Goal: Task Accomplishment & Management: Use online tool/utility

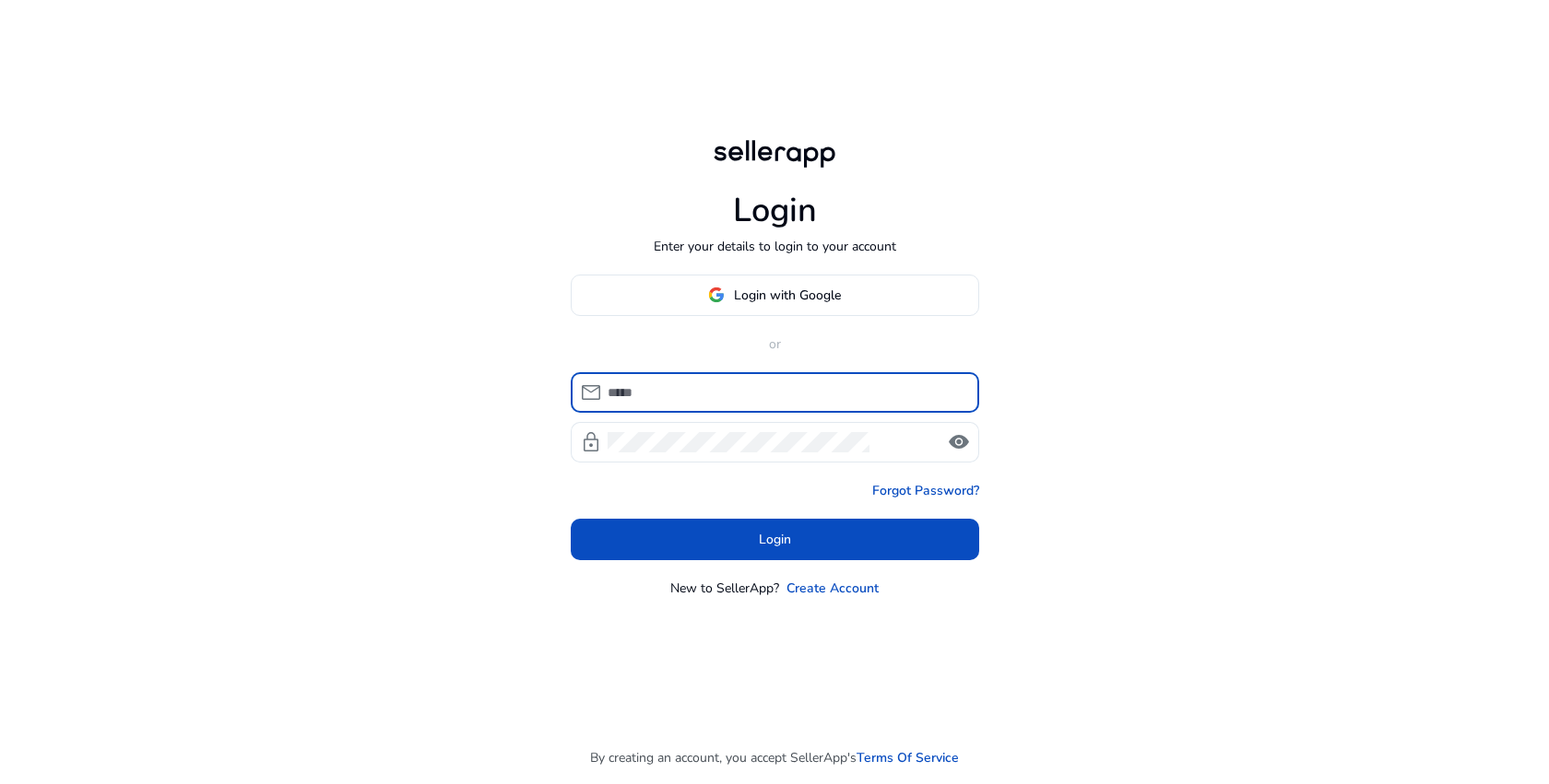
click at [1033, 118] on div "Login Enter your details to login to your account Login with Google or mail loc…" at bounding box center [774, 392] width 1549 height 784
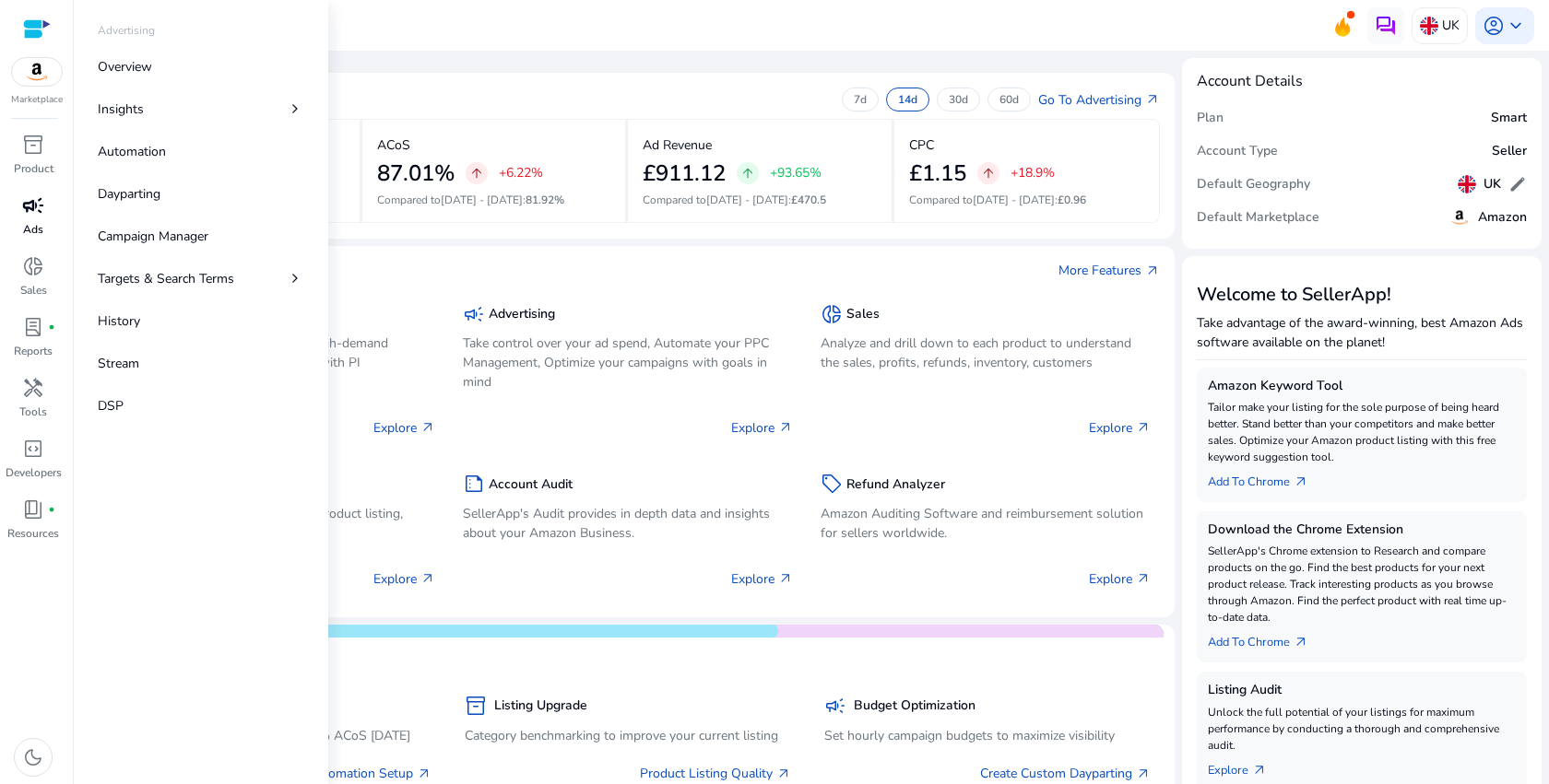
click at [38, 208] on span "campaign" at bounding box center [33, 205] width 22 height 22
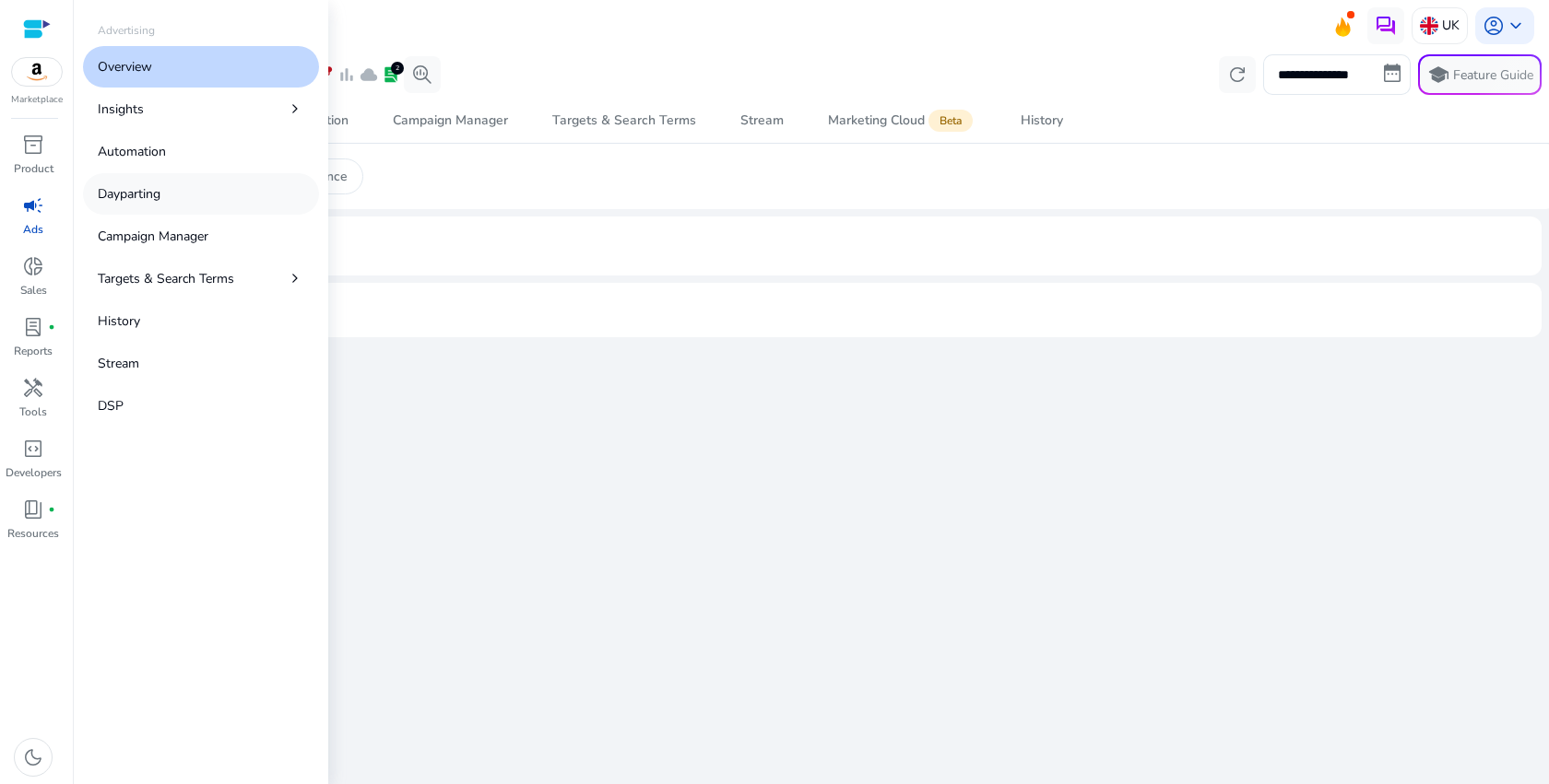
click at [169, 206] on link "Dayparting" at bounding box center [201, 194] width 236 height 41
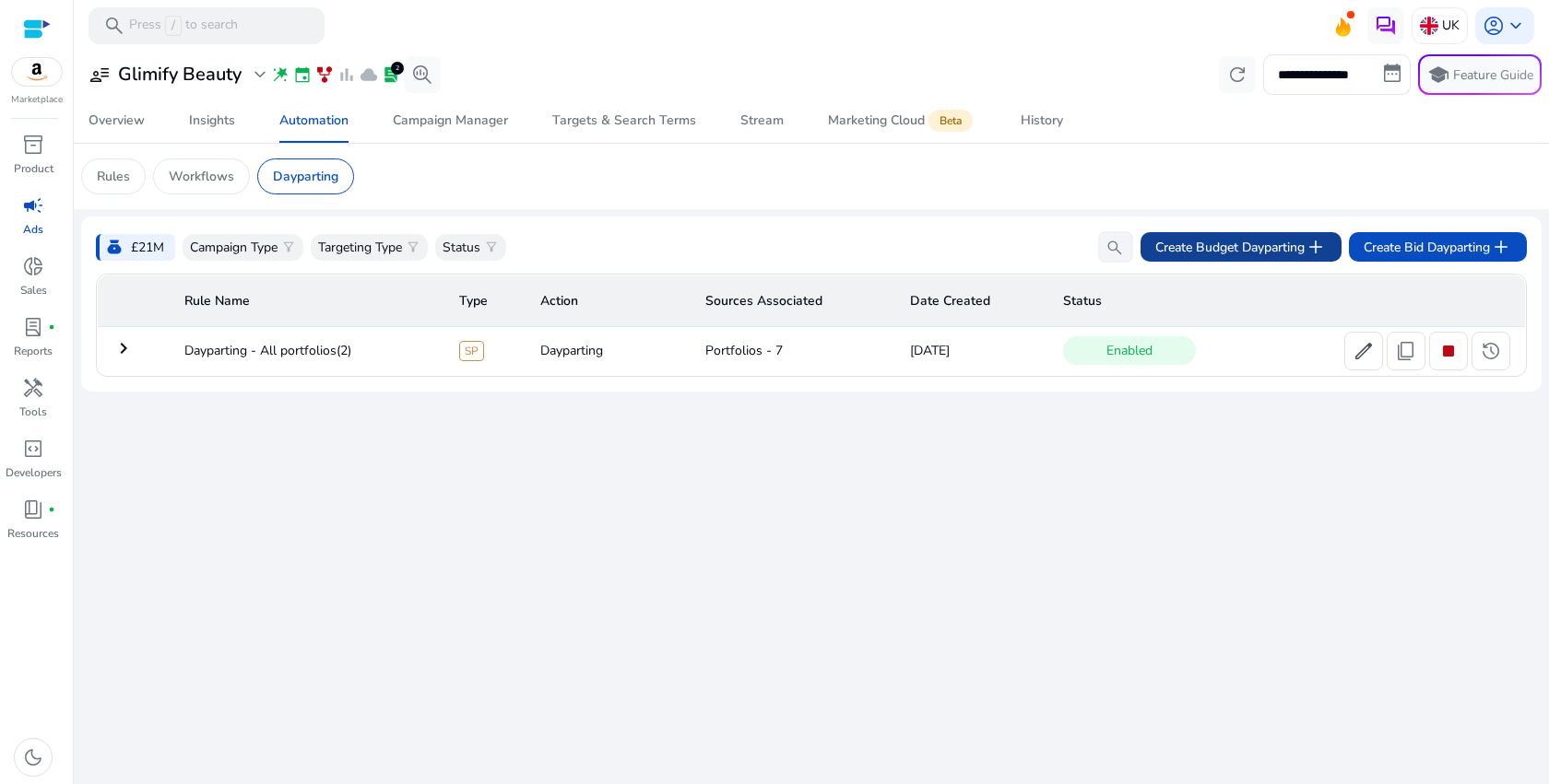
click at [1223, 249] on span "Create Budget Dayparting add" at bounding box center [1240, 247] width 172 height 22
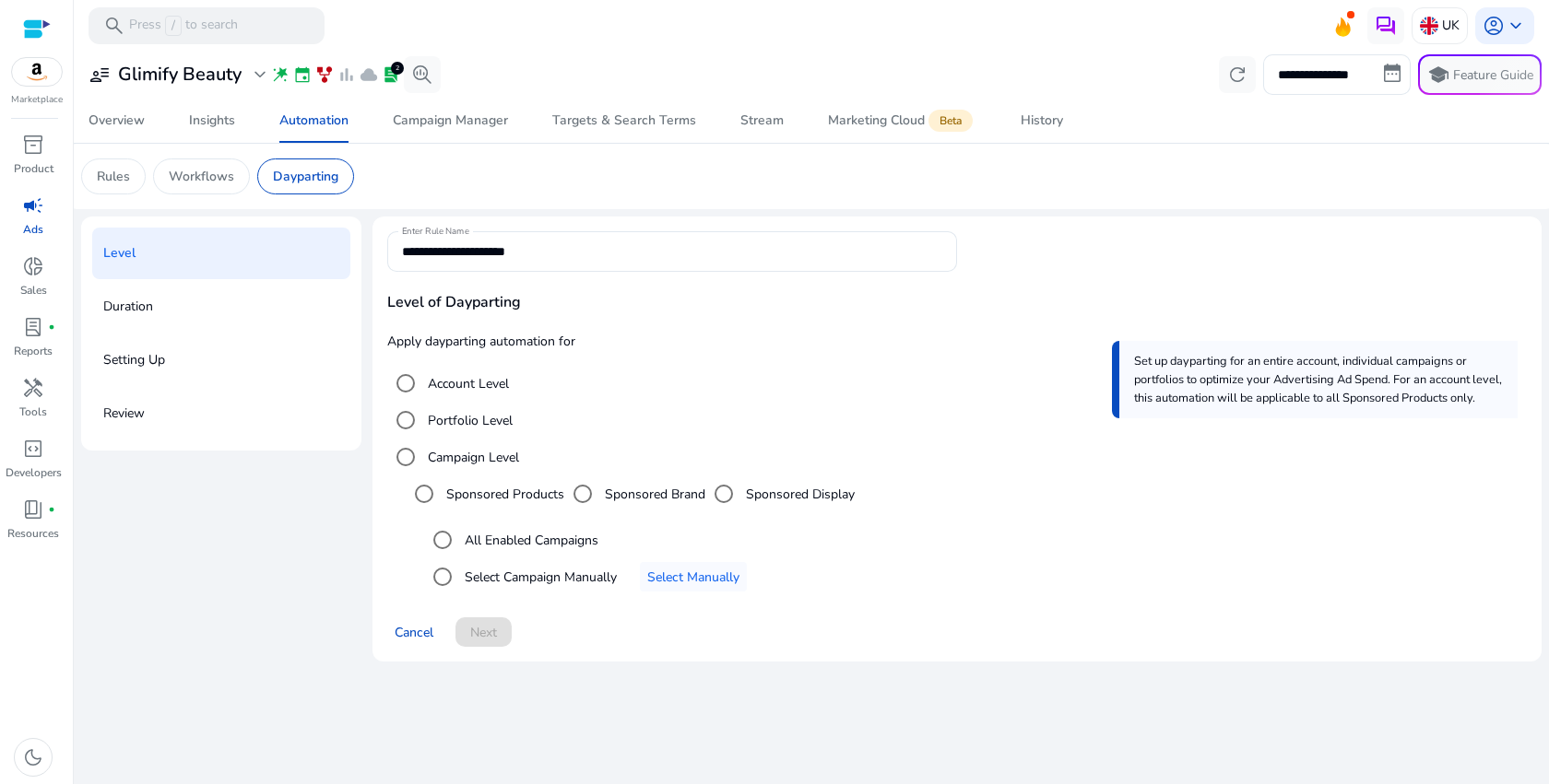
click at [481, 415] on label "Portfolio Level" at bounding box center [468, 420] width 88 height 19
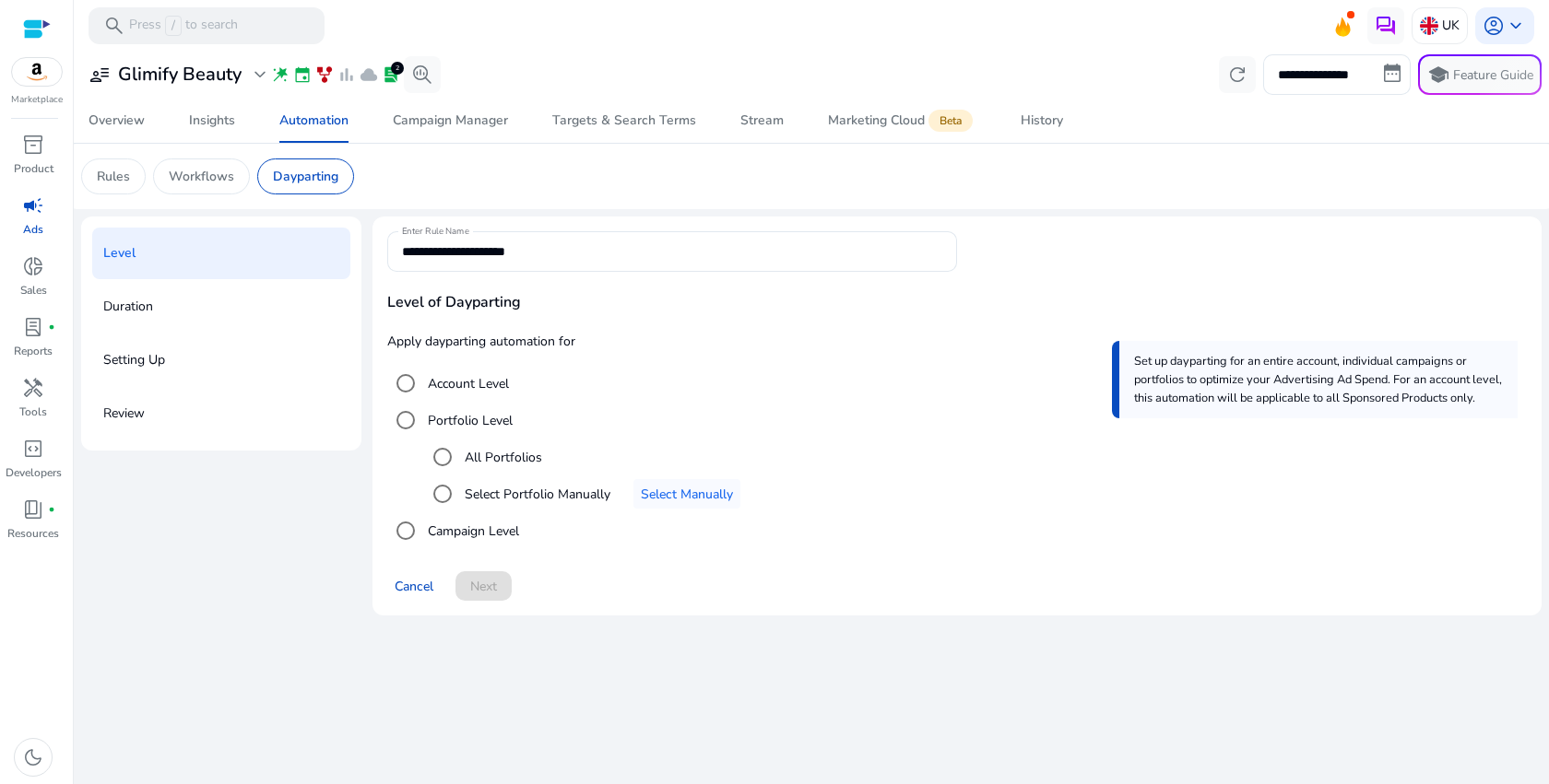
click at [512, 463] on label "All Portfolios" at bounding box center [501, 458] width 82 height 19
click at [496, 583] on span "Next" at bounding box center [484, 586] width 27 height 19
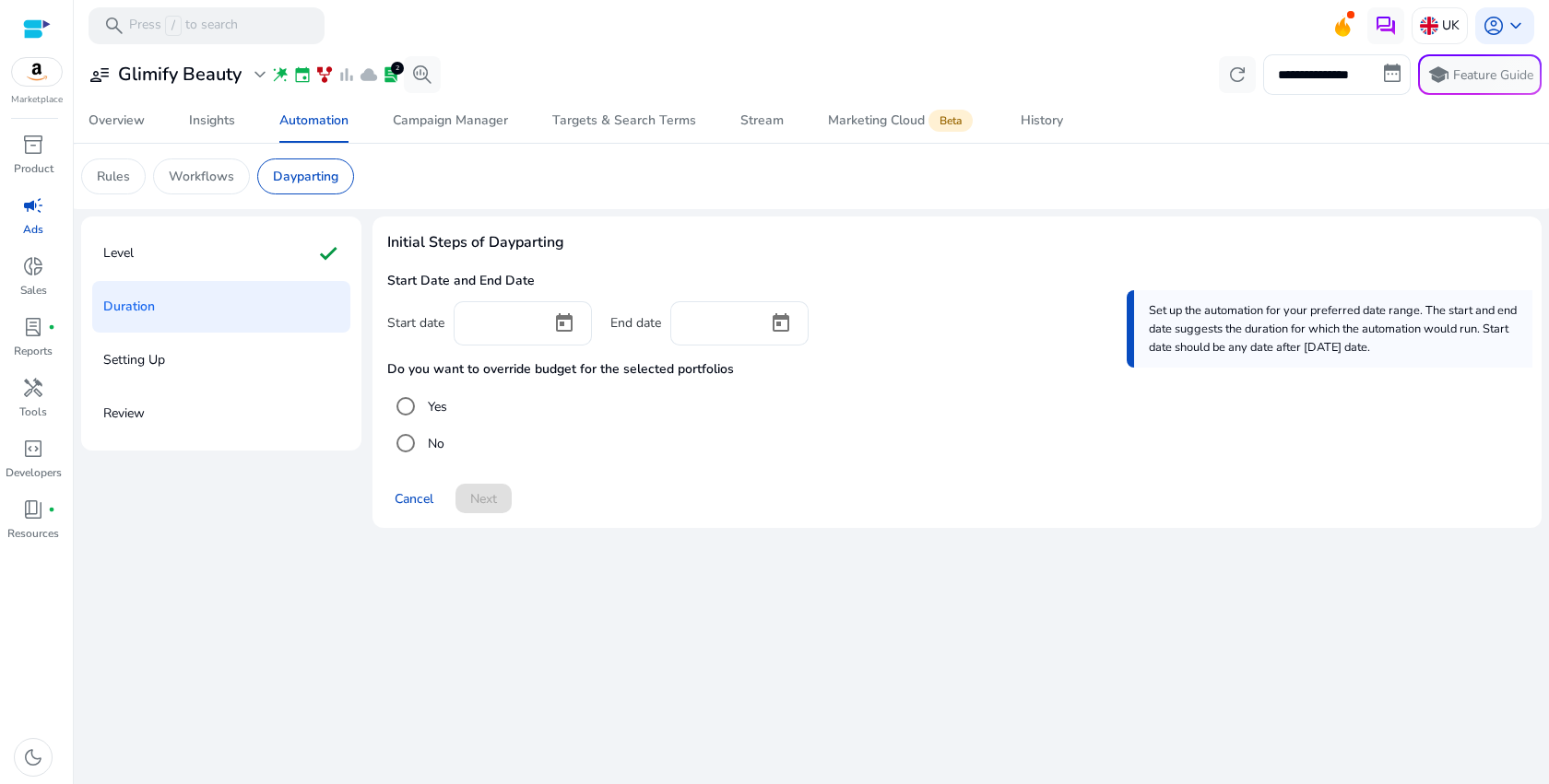
drag, startPoint x: 390, startPoint y: 367, endPoint x: 770, endPoint y: 377, distance: 380.1
click at [770, 377] on h4 "Do you want to override budget for the selected portfolios" at bounding box center [956, 369] width 1139 height 15
copy h4 "Do you want to override budget for the selected portfolios"
click at [226, 358] on div "Setting Up" at bounding box center [221, 361] width 258 height 52
click at [134, 358] on p "Setting Up" at bounding box center [134, 360] width 61 height 30
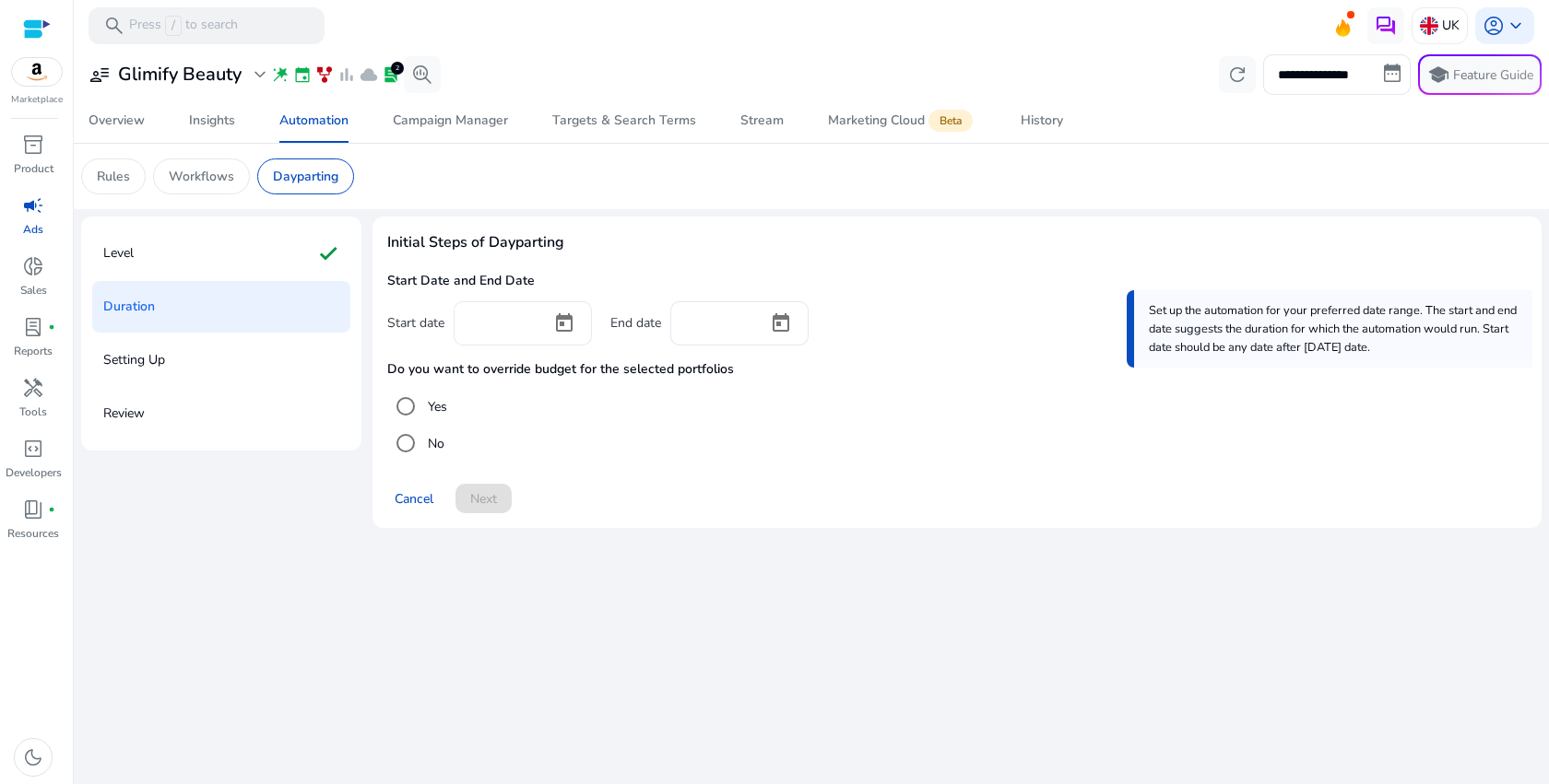
click at [521, 324] on input at bounding box center [502, 321] width 68 height 20
click at [552, 323] on span "Open calendar" at bounding box center [564, 323] width 44 height 44
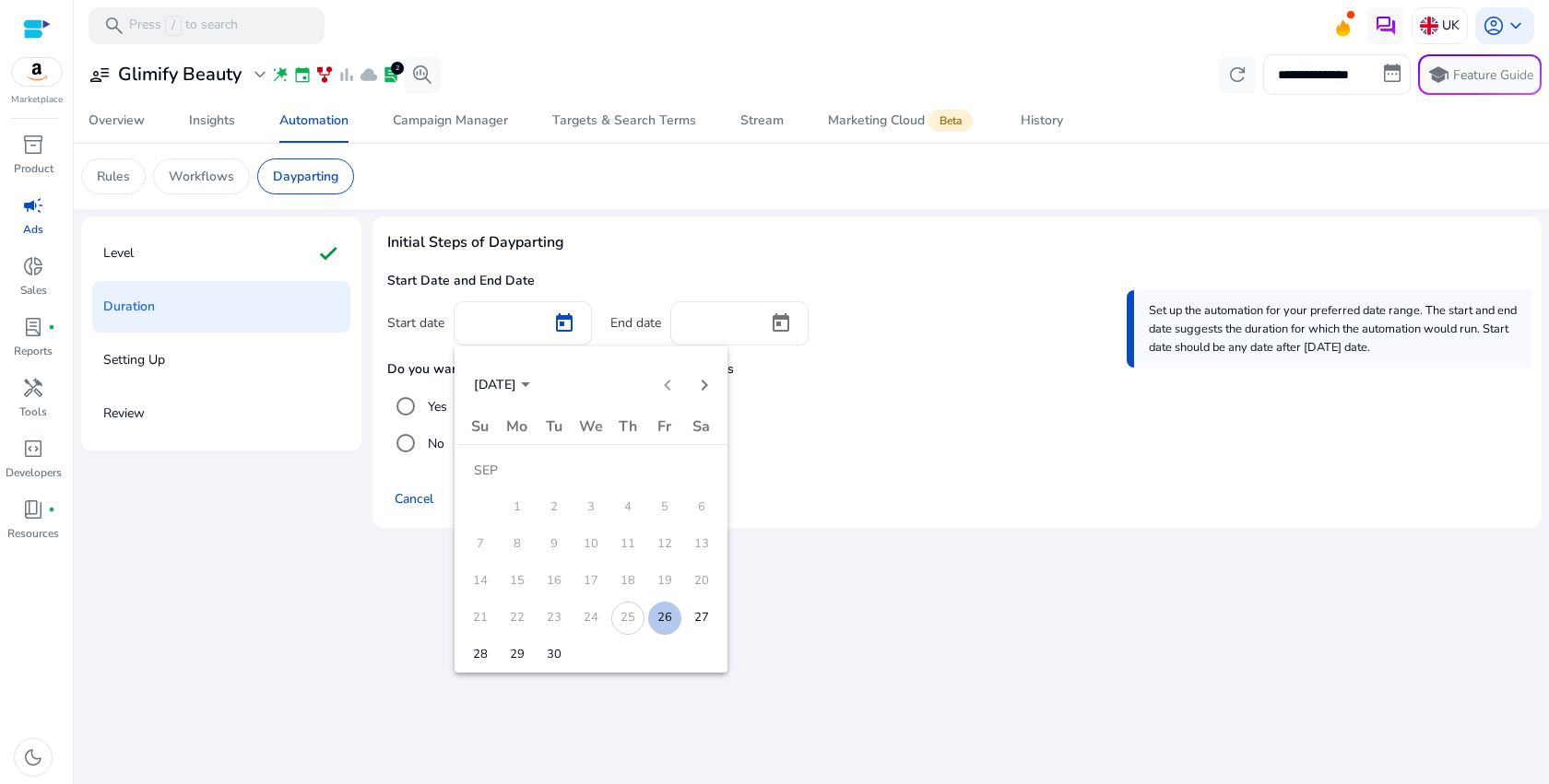
click at [667, 618] on span "26" at bounding box center [664, 618] width 34 height 34
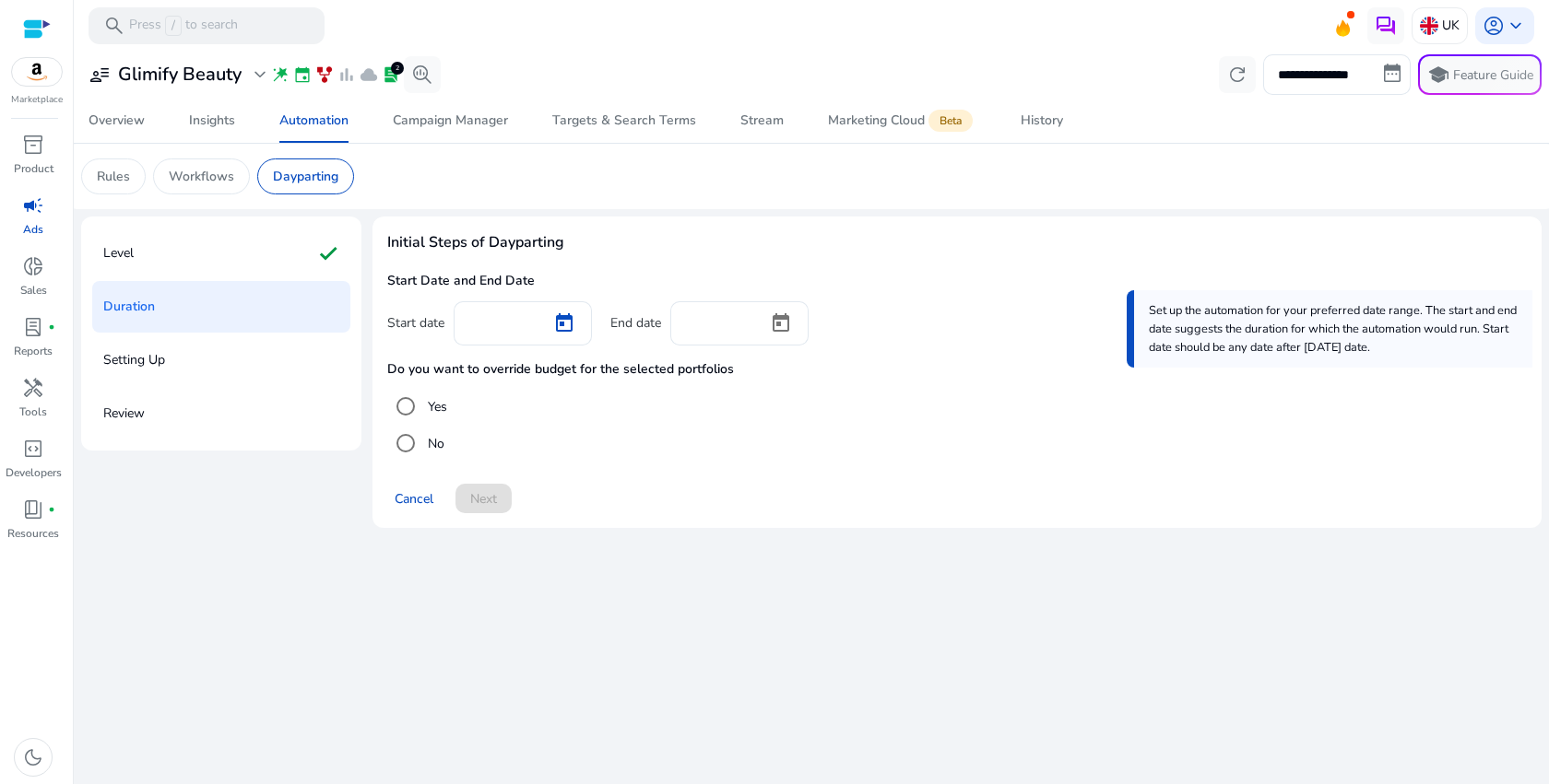
type input "*********"
click at [652, 440] on mat-radio-button "No" at bounding box center [956, 443] width 1139 height 36
click at [489, 499] on div "Cancel Next" at bounding box center [956, 491] width 1139 height 44
click at [800, 345] on div "Do you want to override budget for the selected portfolios Yes No" at bounding box center [956, 403] width 1139 height 116
click at [794, 331] on span "Open calendar" at bounding box center [780, 323] width 44 height 44
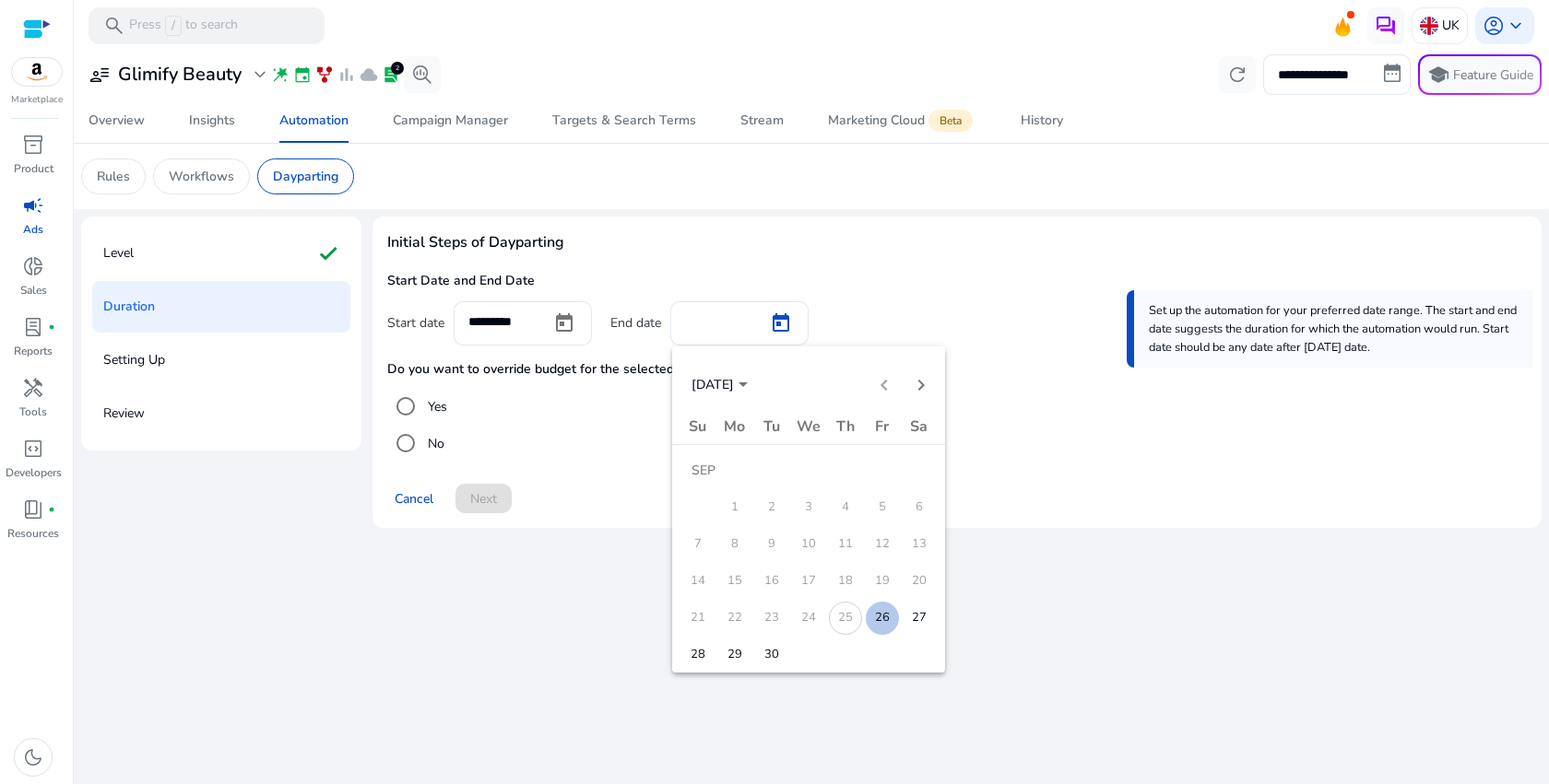
click at [770, 655] on span "30" at bounding box center [772, 655] width 34 height 34
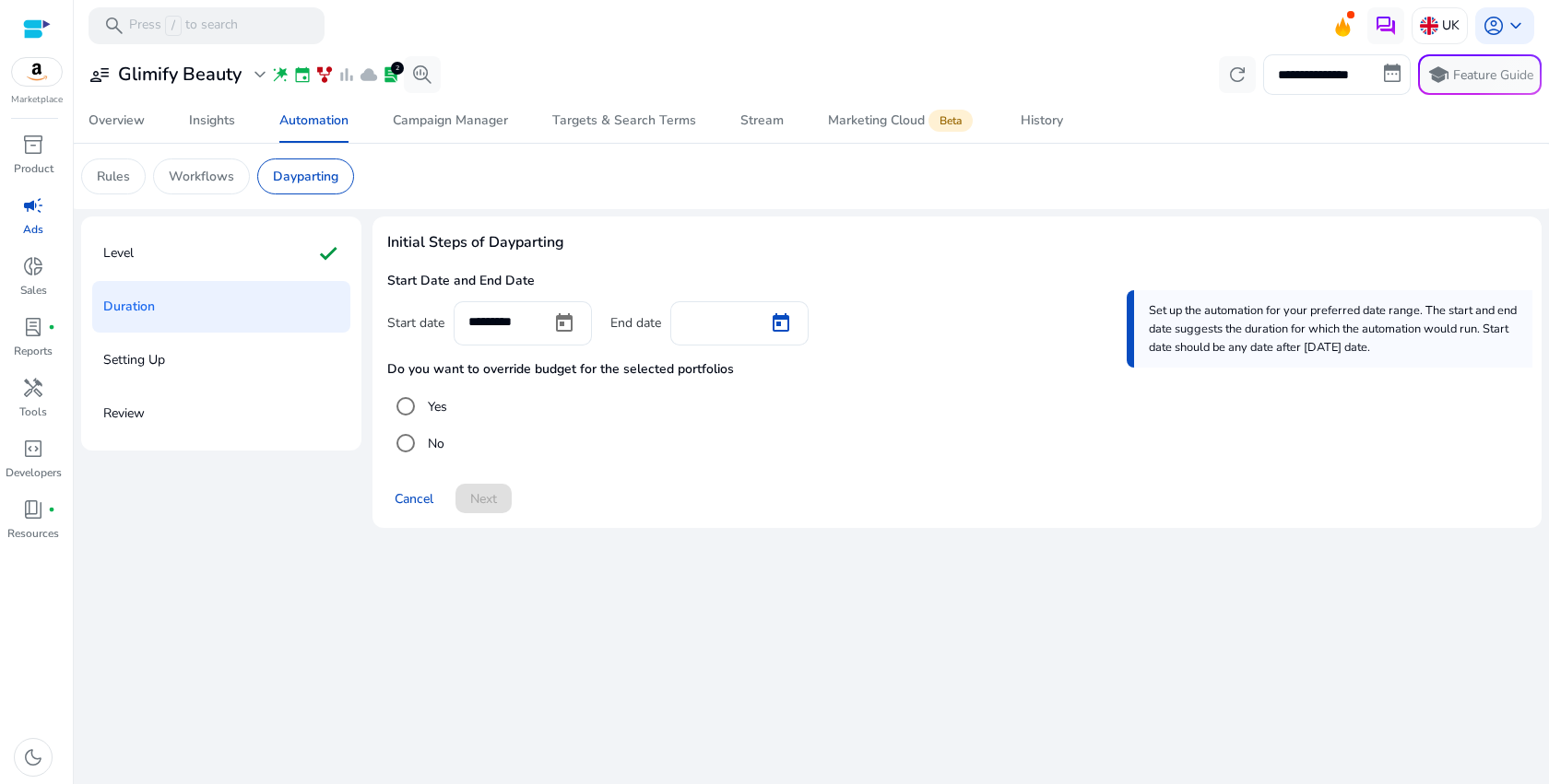
type input "*********"
click at [484, 506] on span "Next" at bounding box center [484, 499] width 27 height 19
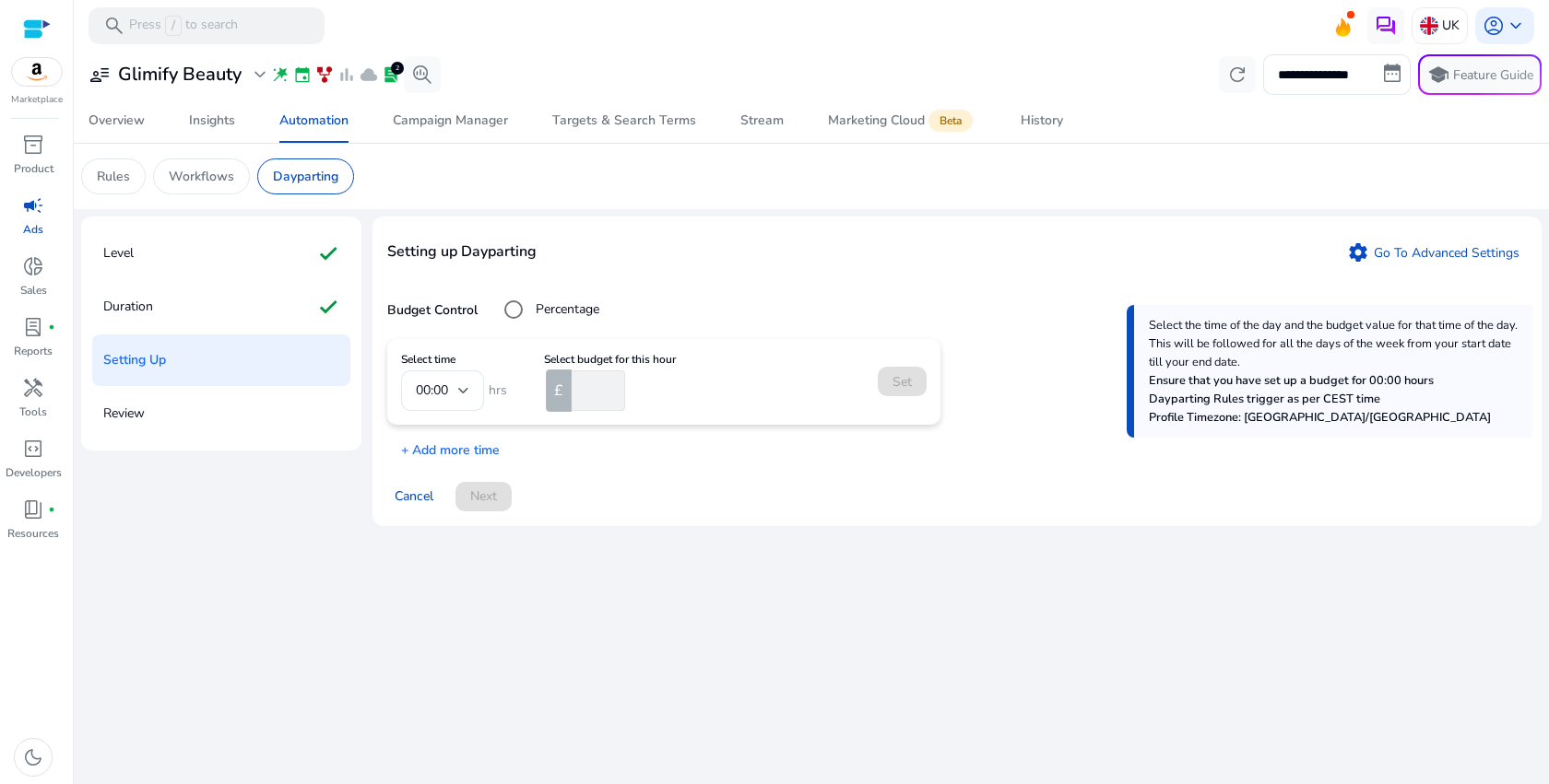
click at [491, 252] on span "Setting up Dayparting" at bounding box center [462, 251] width 150 height 22
copy div "Setting up Dayparting settings"
